Goal: Information Seeking & Learning: Learn about a topic

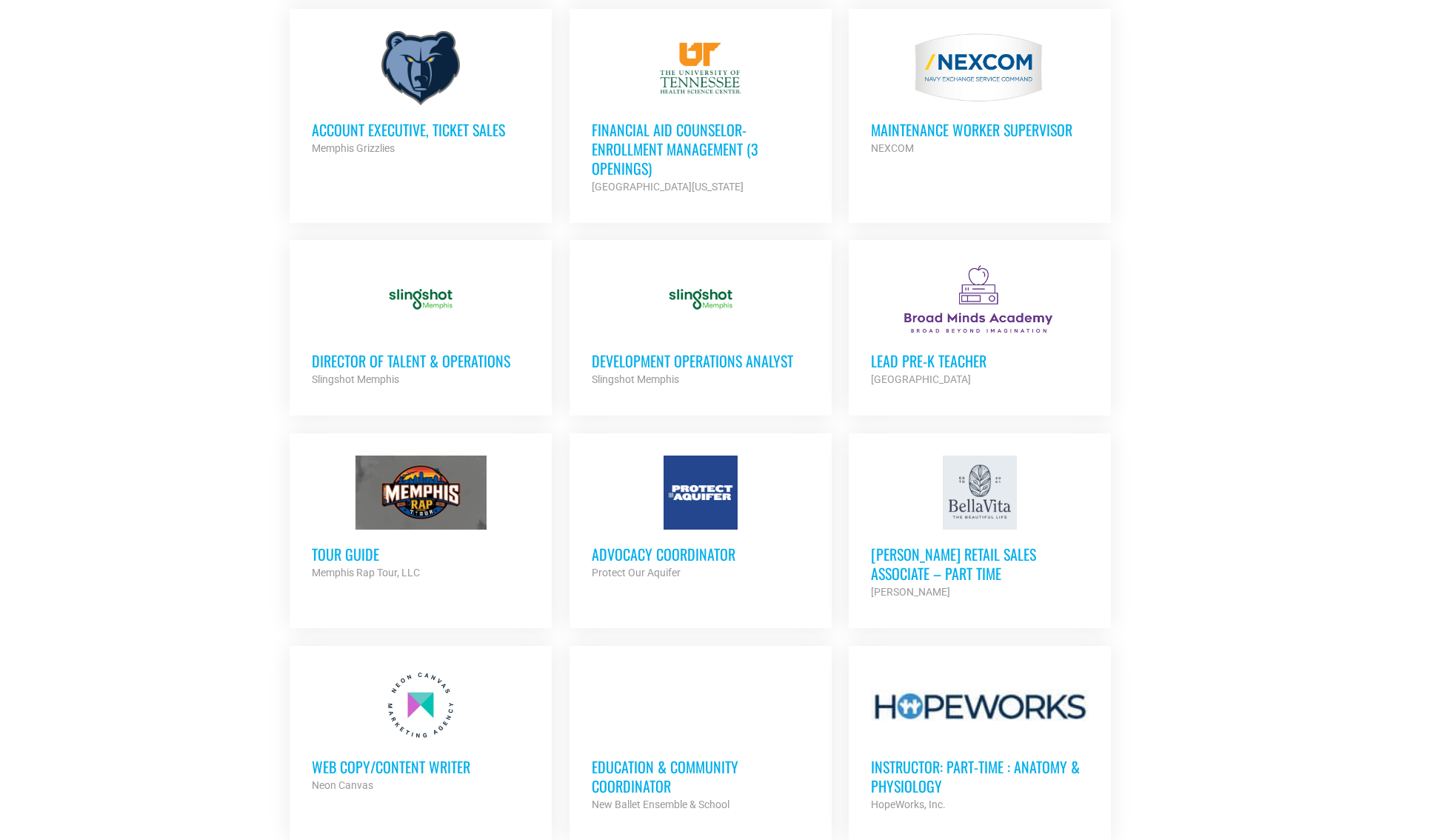
scroll to position [304, 0]
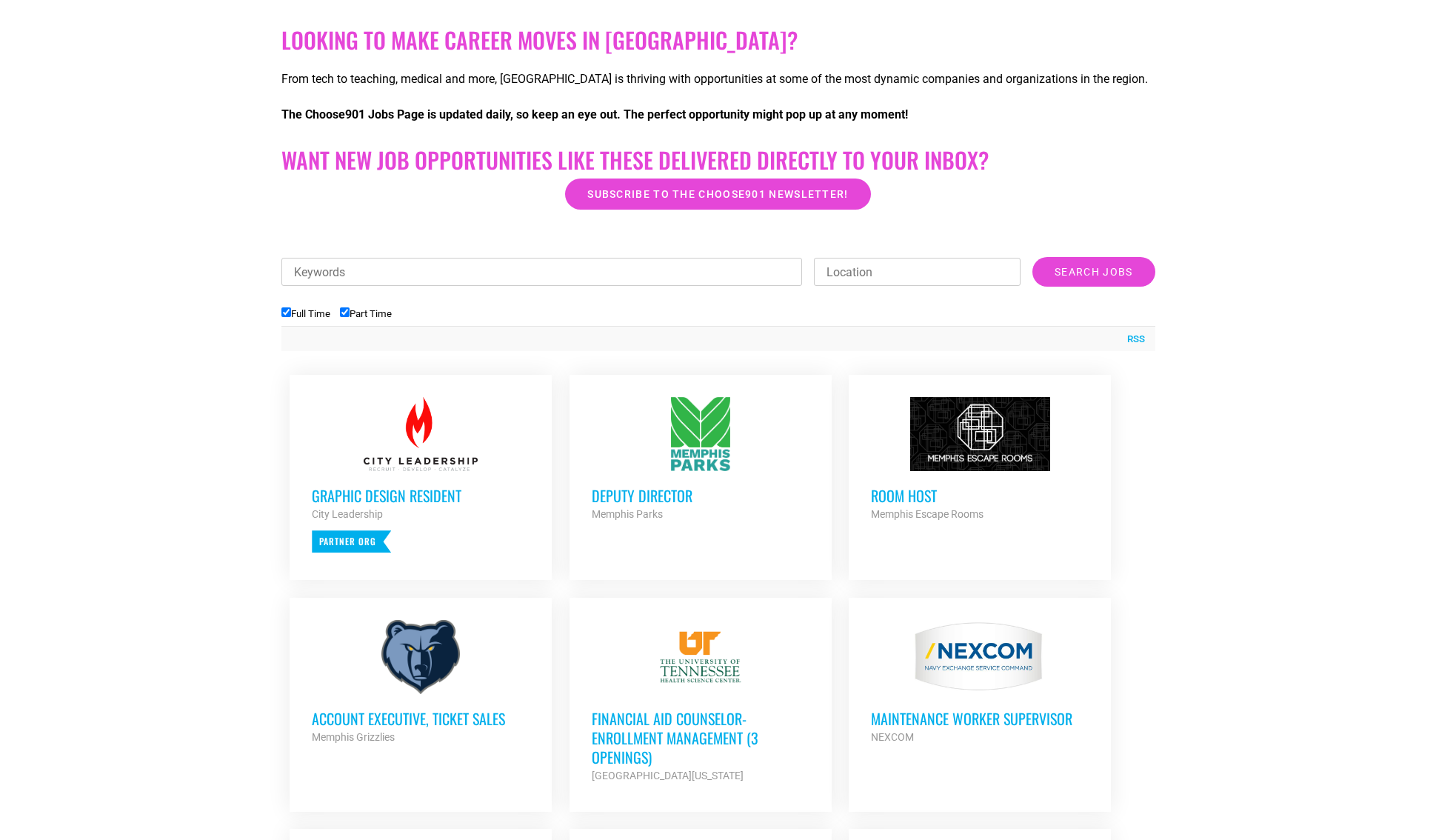
click at [701, 466] on div at bounding box center [700, 434] width 218 height 74
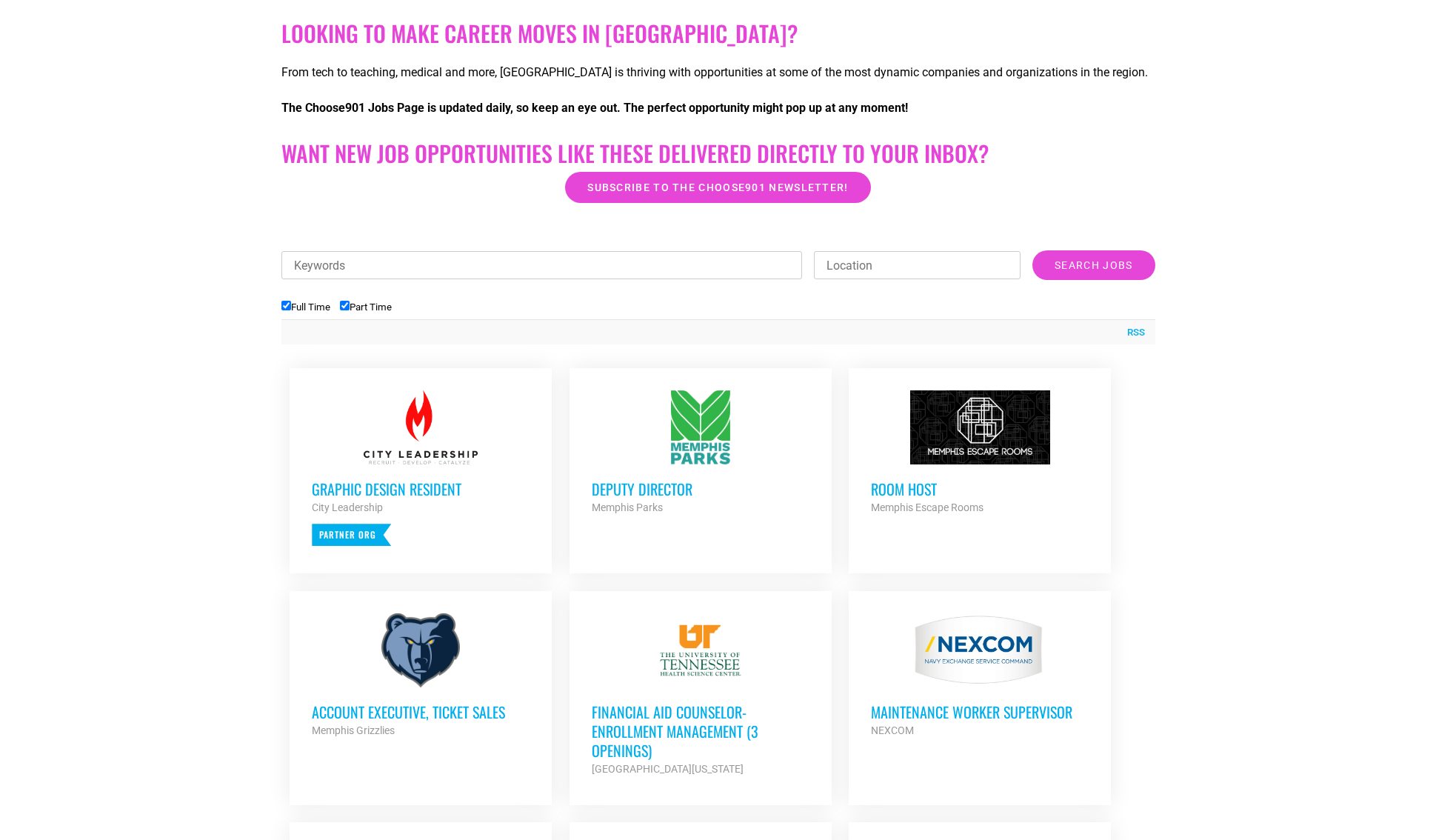
click at [1024, 446] on div at bounding box center [980, 427] width 218 height 74
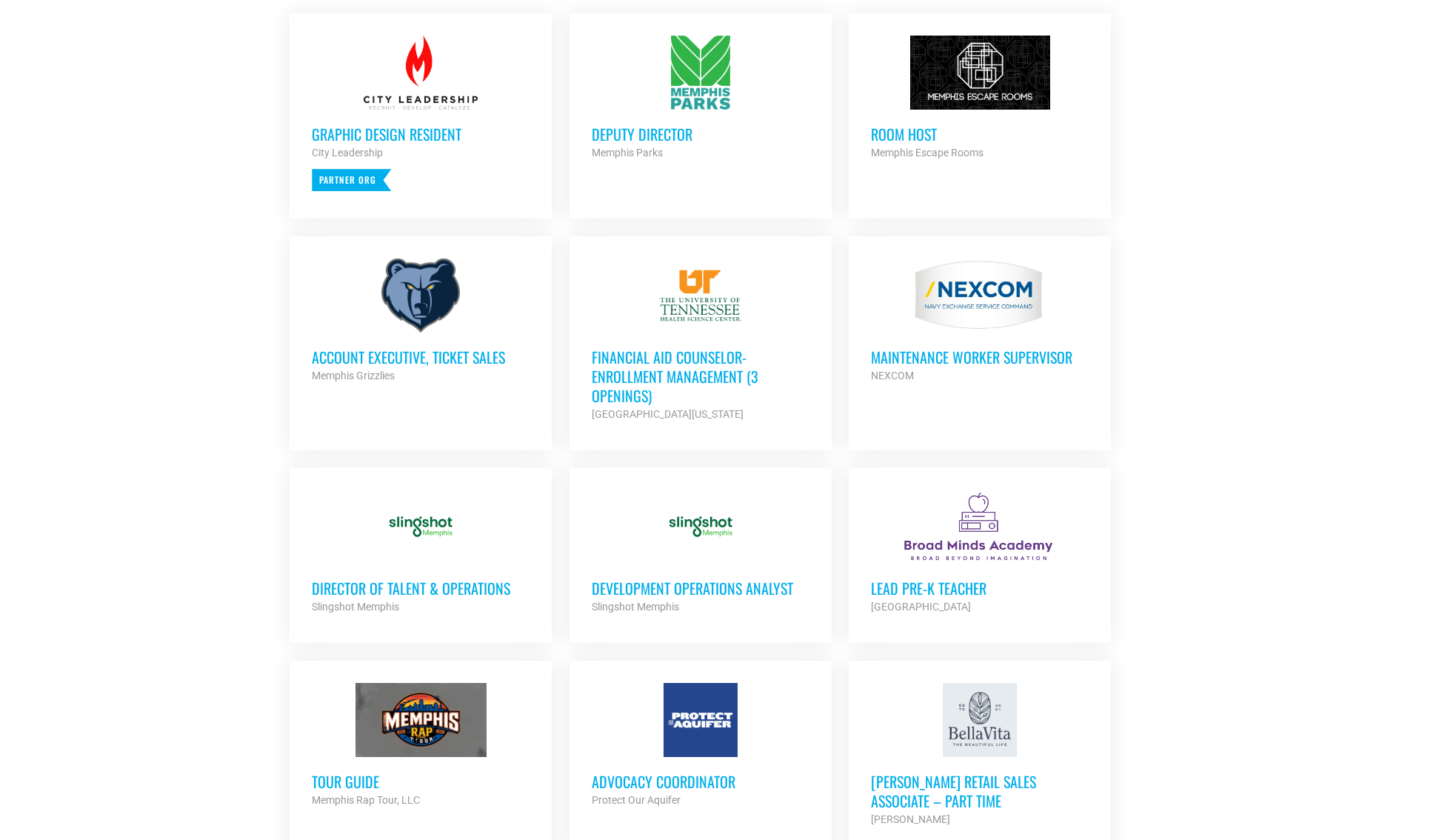
scroll to position [896, 0]
